Goal: Task Accomplishment & Management: Manage account settings

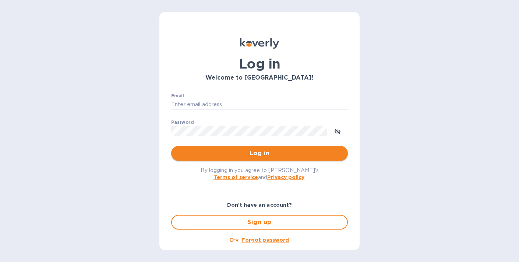
type input "[EMAIL_ADDRESS][DOMAIN_NAME]"
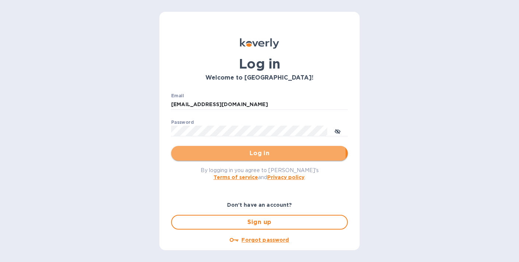
click at [228, 155] on span "Log in" at bounding box center [259, 153] width 165 height 9
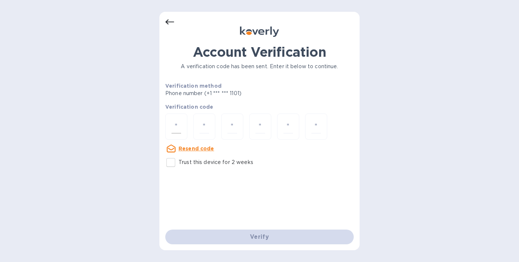
click at [178, 123] on input "number" at bounding box center [177, 127] width 10 height 14
type input "4"
type input "8"
type input "6"
type input "5"
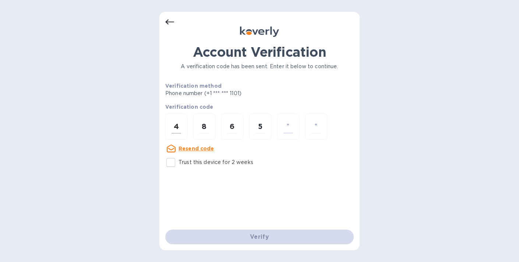
type input "7"
type input "5"
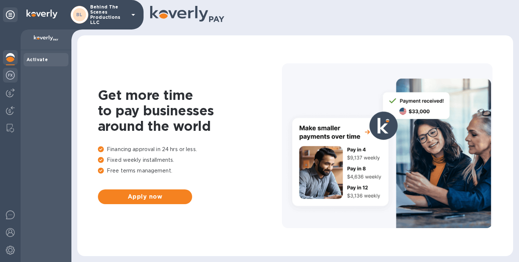
click at [10, 76] on img at bounding box center [10, 75] width 9 height 9
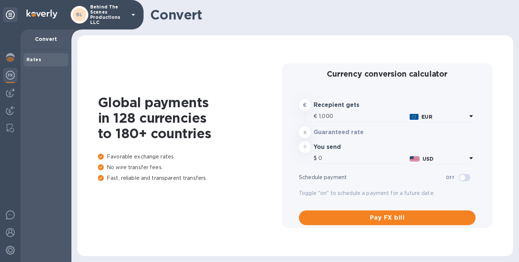
type input "1,173.25"
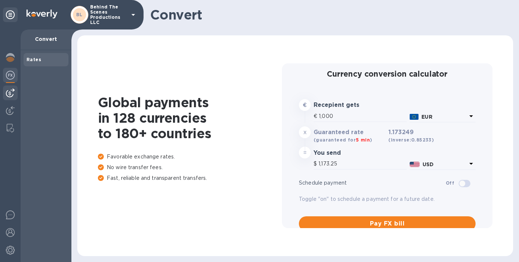
click at [7, 91] on img at bounding box center [10, 92] width 9 height 9
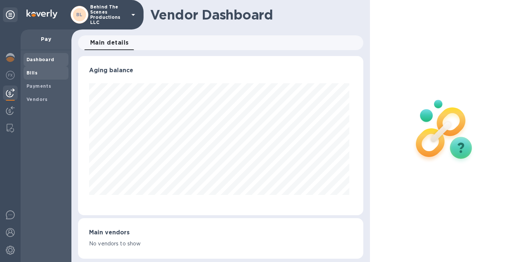
scroll to position [159, 282]
click at [38, 74] on span "Bills" at bounding box center [46, 72] width 39 height 7
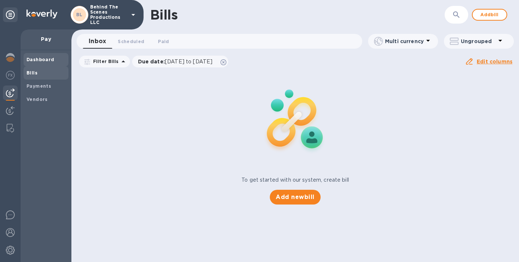
click at [34, 61] on b "Dashboard" at bounding box center [41, 60] width 28 height 6
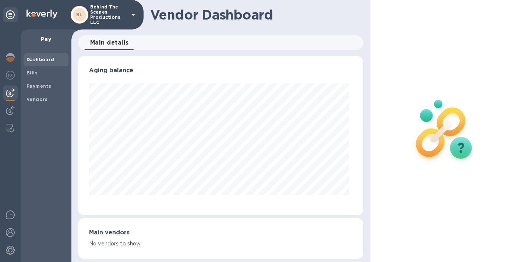
click at [126, 15] on p "Behind The Scenes Productions LLC" at bounding box center [108, 14] width 37 height 21
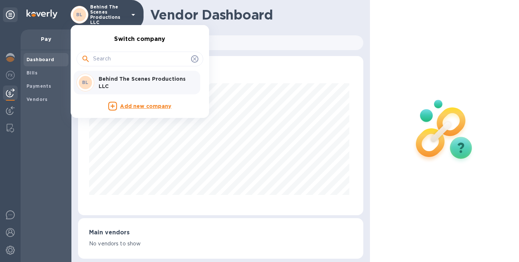
click at [10, 252] on div at bounding box center [259, 131] width 519 height 262
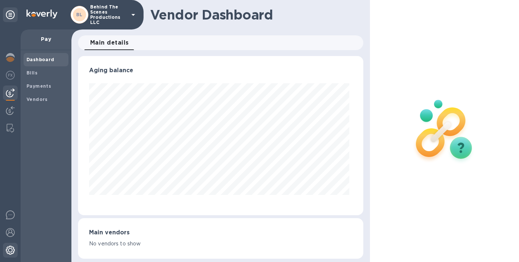
click at [10, 249] on img at bounding box center [10, 250] width 9 height 9
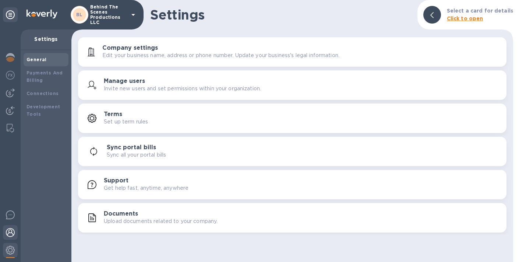
click at [9, 235] on img at bounding box center [10, 232] width 9 height 9
